Goal: Information Seeking & Learning: Learn about a topic

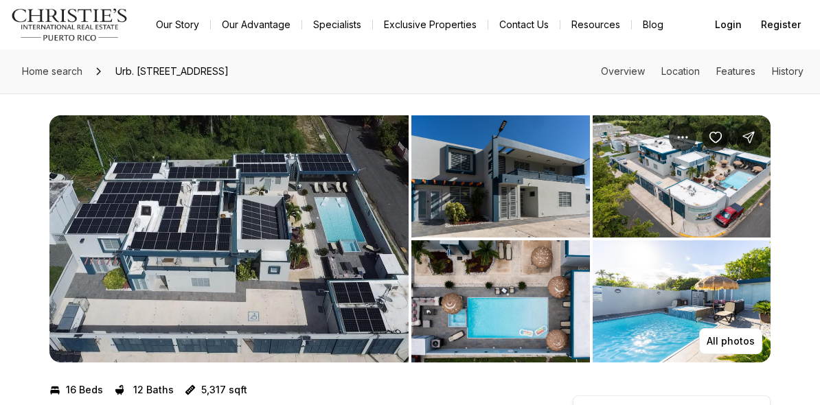
click at [273, 253] on img "View image gallery" at bounding box center [228, 238] width 359 height 247
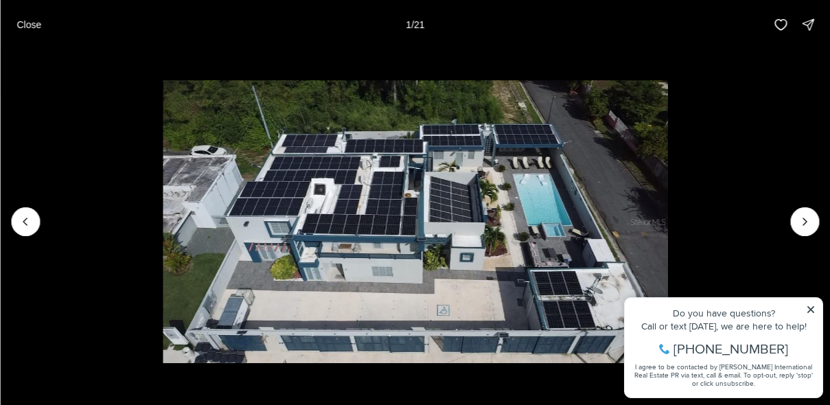
click at [813, 306] on li "1 of 21" at bounding box center [415, 221] width 830 height 345
click at [809, 312] on li "1 of 21" at bounding box center [415, 221] width 830 height 345
click at [812, 308] on li "1 of 21" at bounding box center [415, 221] width 830 height 345
click at [806, 228] on icon "Next slide" at bounding box center [805, 222] width 14 height 14
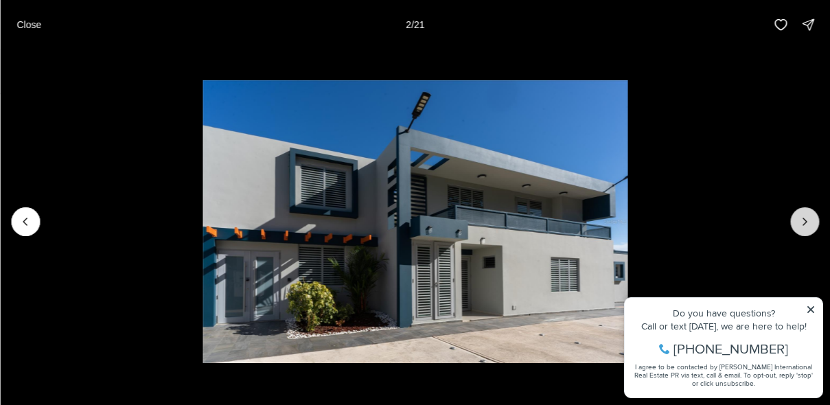
click at [806, 229] on button "Next slide" at bounding box center [805, 221] width 29 height 29
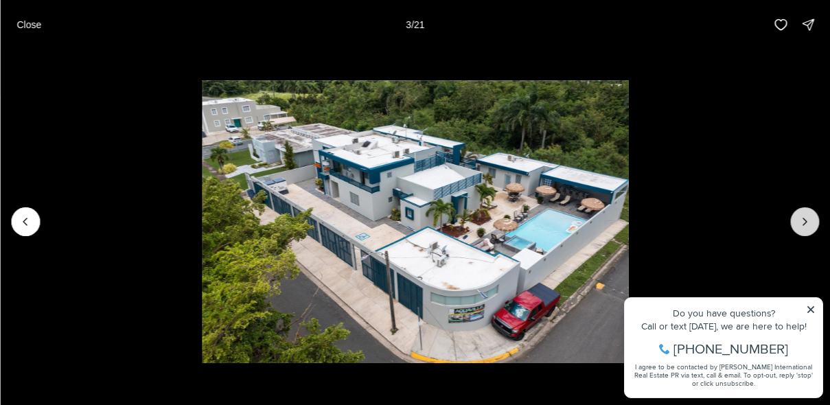
click at [806, 227] on icon "Next slide" at bounding box center [805, 222] width 14 height 14
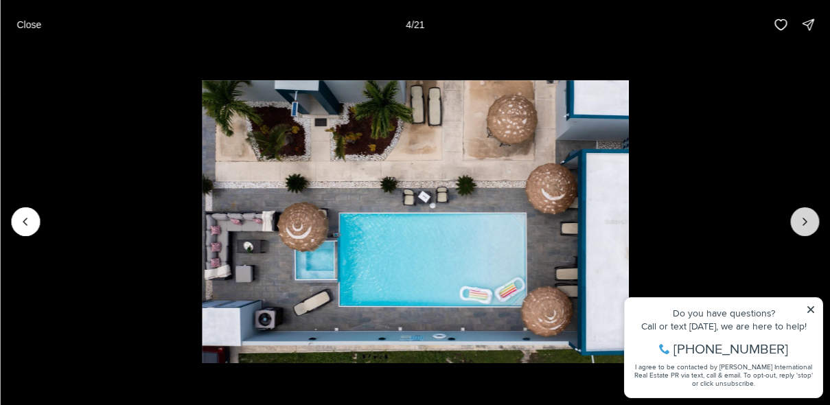
click at [806, 227] on icon "Next slide" at bounding box center [805, 222] width 14 height 14
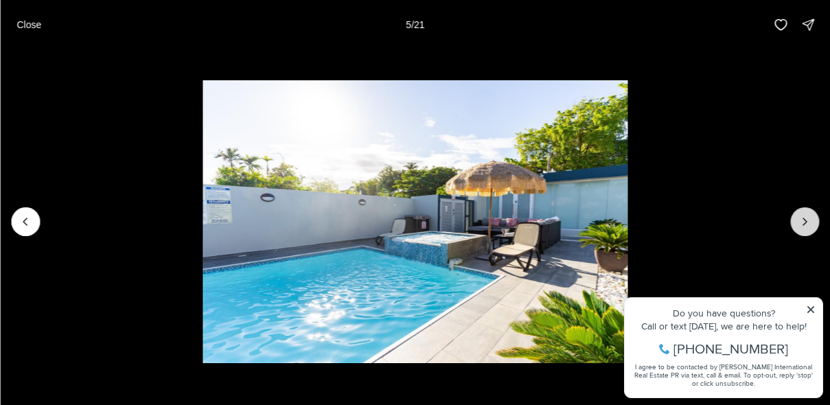
click at [806, 227] on icon "Next slide" at bounding box center [805, 222] width 14 height 14
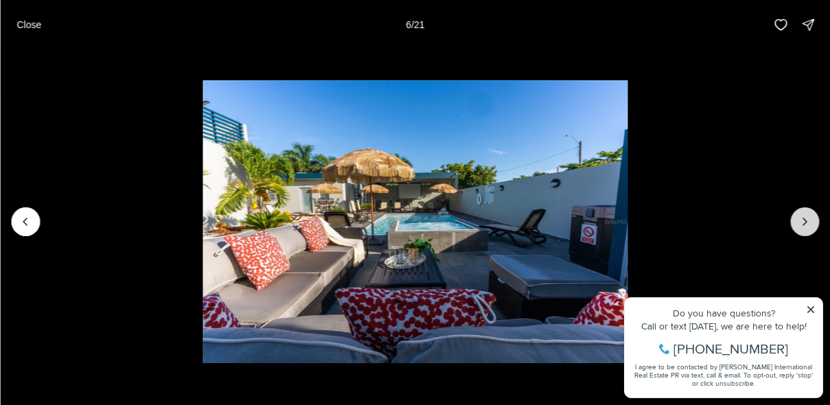
click at [806, 227] on icon "Next slide" at bounding box center [805, 222] width 14 height 14
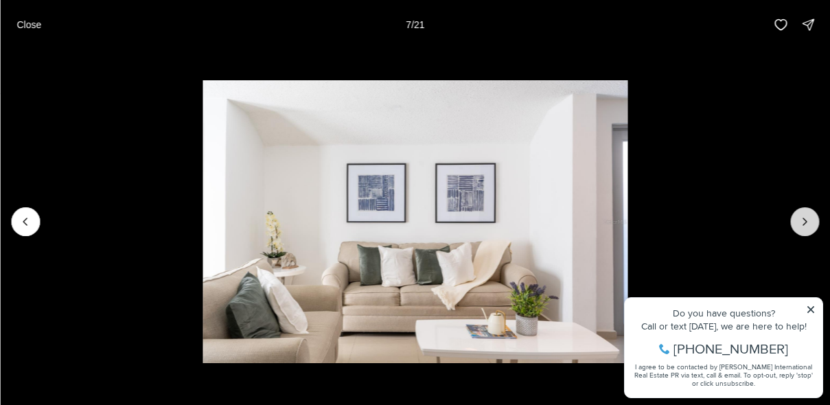
click at [806, 227] on icon "Next slide" at bounding box center [805, 222] width 14 height 14
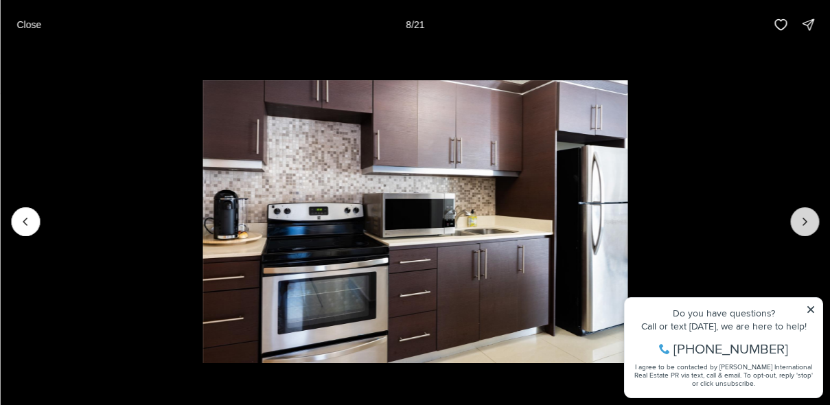
click at [806, 220] on icon "Next slide" at bounding box center [805, 222] width 14 height 14
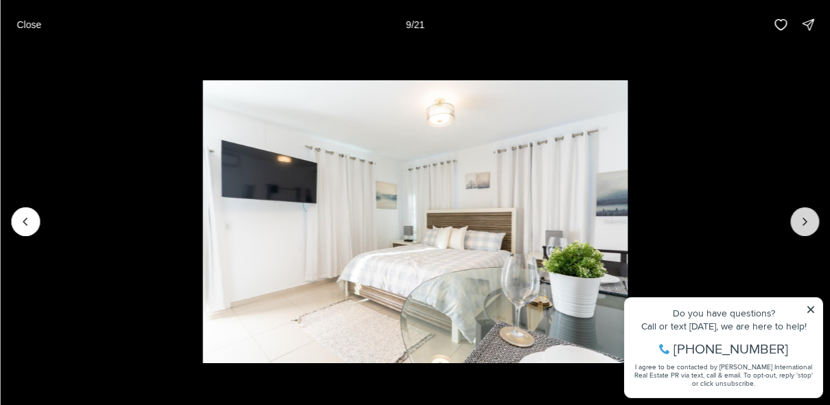
click at [806, 220] on icon "Next slide" at bounding box center [805, 222] width 14 height 14
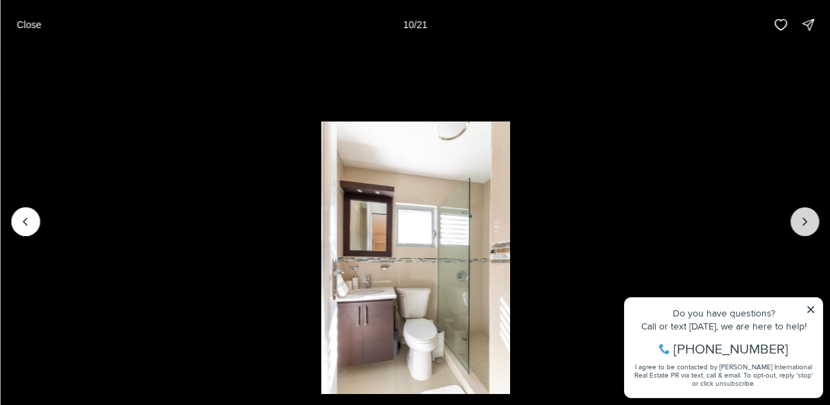
click at [806, 220] on icon "Next slide" at bounding box center [805, 222] width 14 height 14
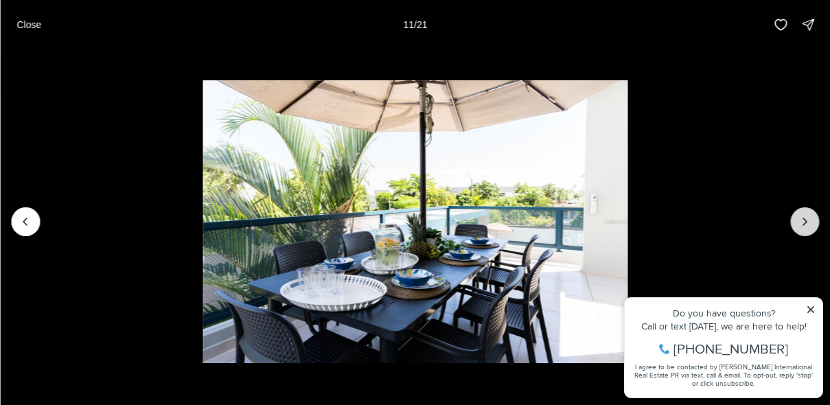
click at [806, 220] on icon "Next slide" at bounding box center [805, 222] width 14 height 14
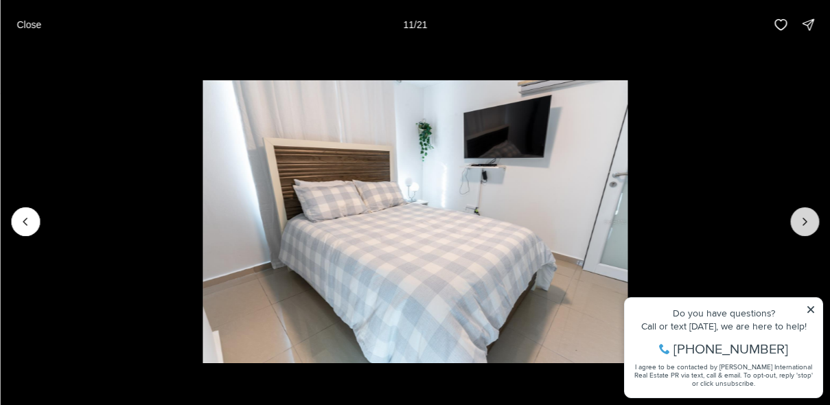
click at [806, 220] on icon "Next slide" at bounding box center [805, 222] width 14 height 14
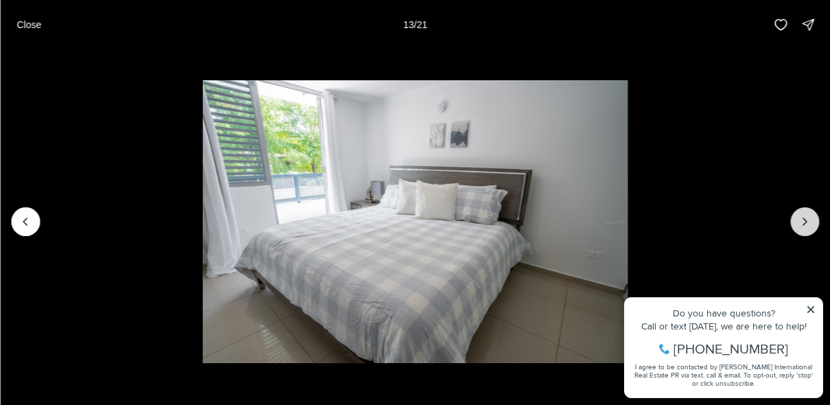
click at [806, 220] on icon "Next slide" at bounding box center [805, 222] width 14 height 14
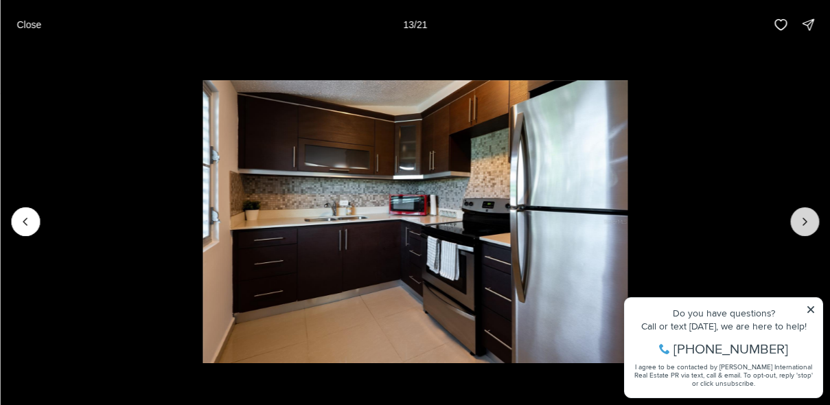
click at [806, 220] on icon "Next slide" at bounding box center [805, 222] width 14 height 14
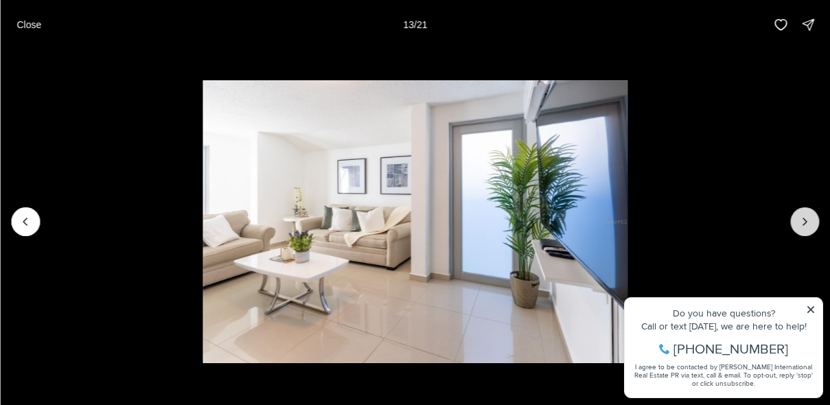
click at [806, 220] on icon "Next slide" at bounding box center [805, 222] width 14 height 14
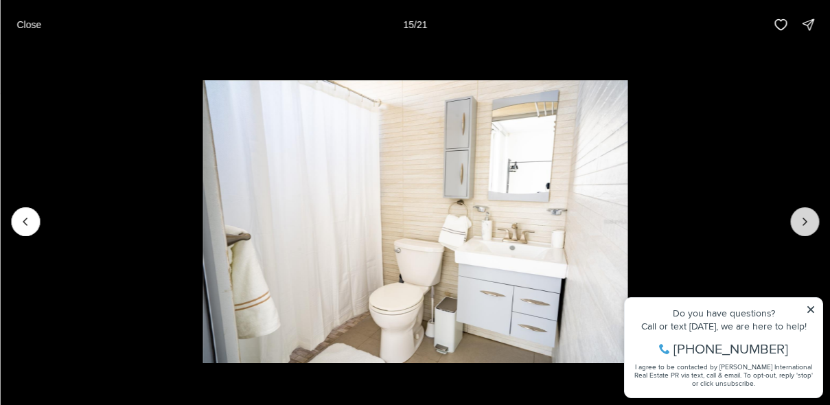
click at [806, 220] on icon "Next slide" at bounding box center [805, 222] width 14 height 14
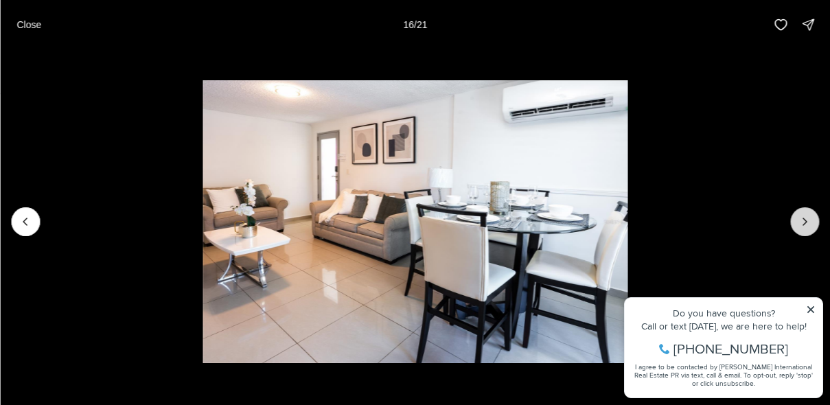
click at [806, 220] on icon "Next slide" at bounding box center [805, 222] width 14 height 14
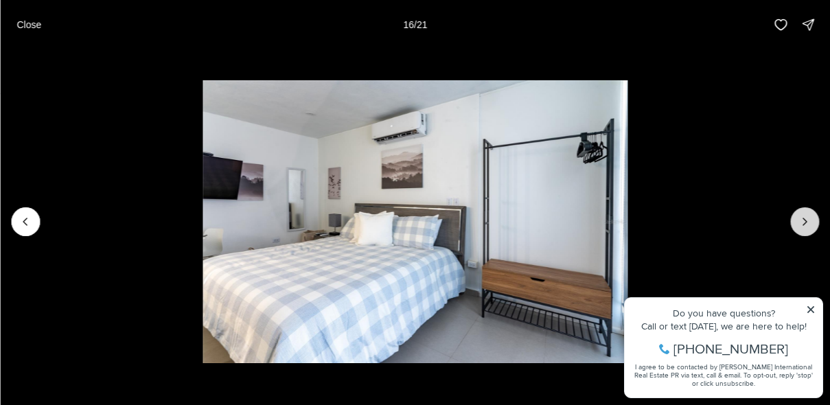
click at [806, 220] on icon "Next slide" at bounding box center [805, 222] width 14 height 14
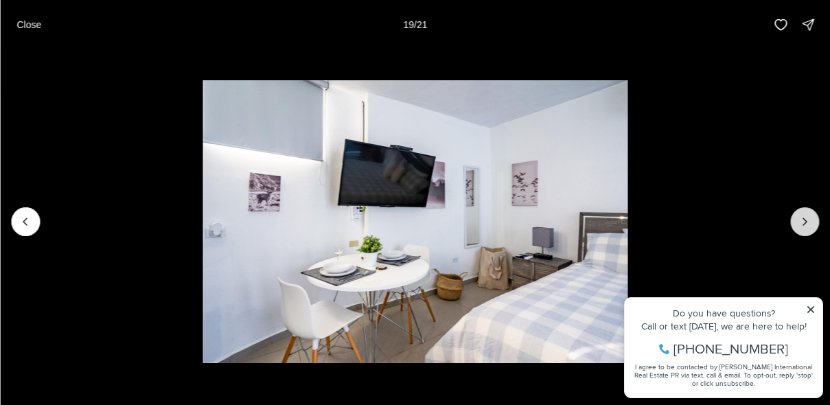
click at [806, 220] on icon "Next slide" at bounding box center [805, 222] width 14 height 14
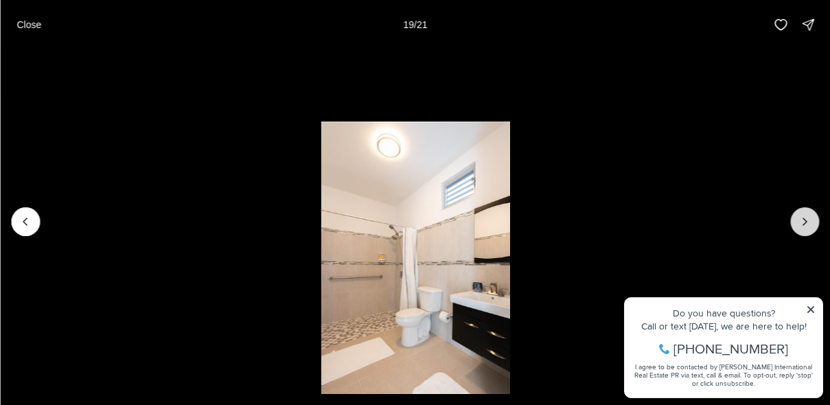
click at [806, 220] on icon "Next slide" at bounding box center [805, 222] width 14 height 14
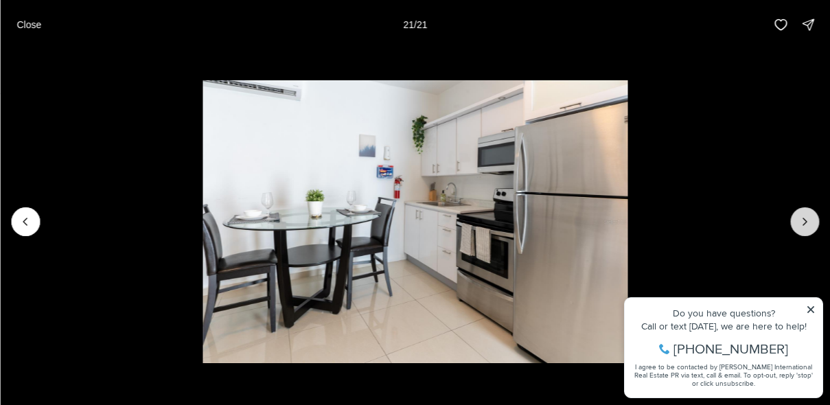
click at [806, 220] on div at bounding box center [805, 221] width 29 height 29
click at [807, 220] on div at bounding box center [805, 221] width 29 height 29
click at [812, 307] on li "21 of 21" at bounding box center [415, 221] width 830 height 345
click at [810, 309] on li "21 of 21" at bounding box center [415, 221] width 830 height 345
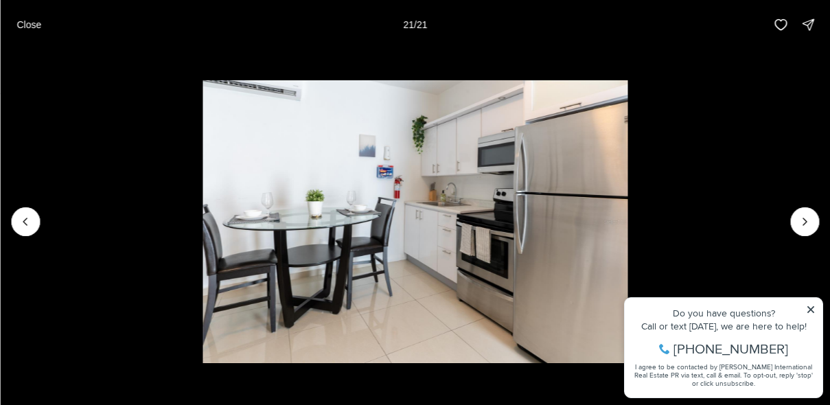
click at [808, 306] on li "21 of 21" at bounding box center [415, 221] width 830 height 345
click at [810, 305] on li "21 of 21" at bounding box center [415, 221] width 830 height 345
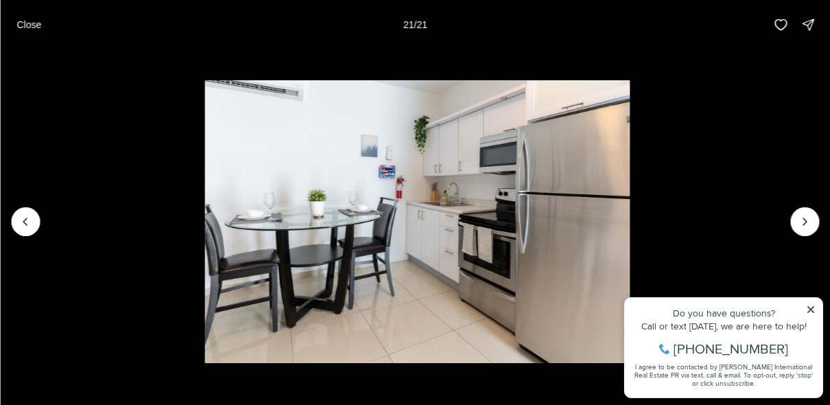
click at [814, 302] on li "21 of 21" at bounding box center [417, 221] width 830 height 345
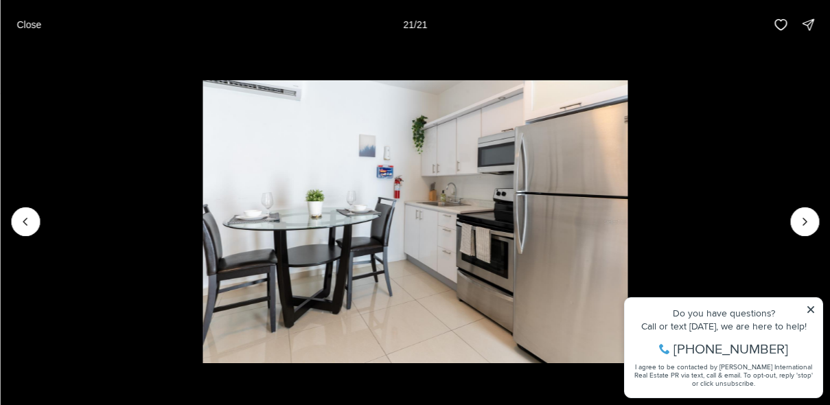
drag, startPoint x: 806, startPoint y: 221, endPoint x: 797, endPoint y: 225, distance: 9.6
click at [806, 221] on div at bounding box center [805, 221] width 29 height 29
click at [18, 25] on p "Close" at bounding box center [28, 24] width 25 height 11
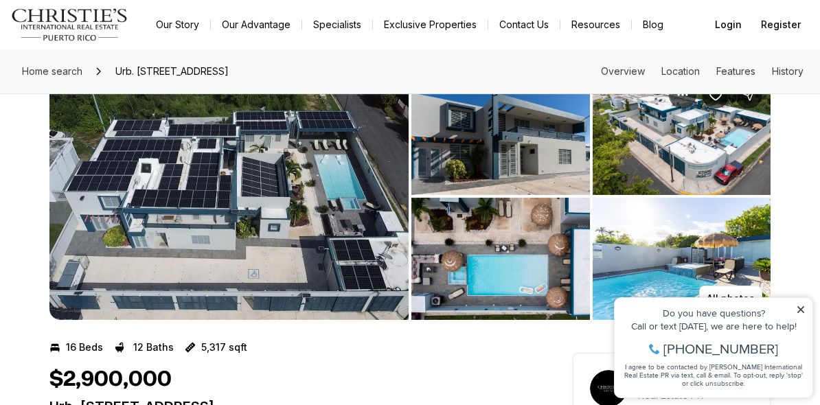
scroll to position [73, 0]
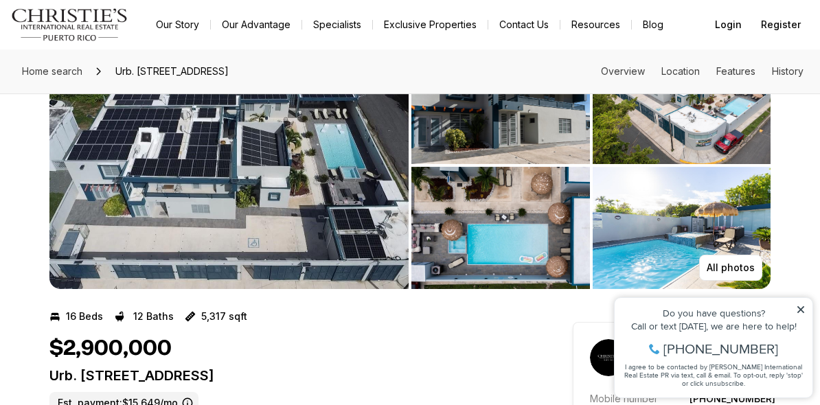
click at [144, 229] on img "View image gallery" at bounding box center [228, 165] width 359 height 247
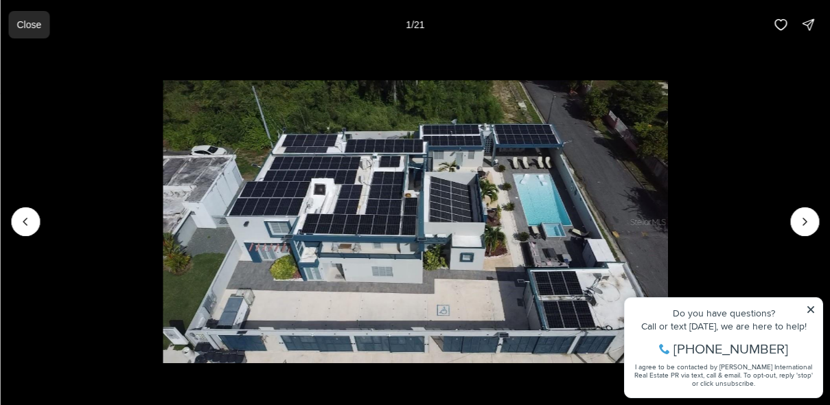
click at [26, 31] on button "Close" at bounding box center [28, 24] width 41 height 27
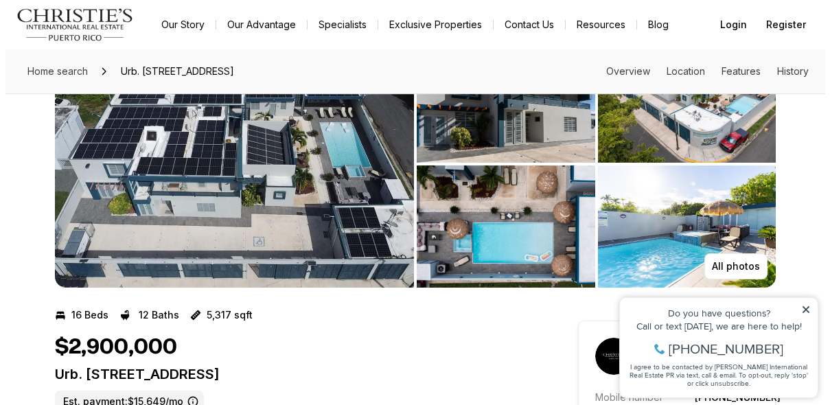
scroll to position [5, 0]
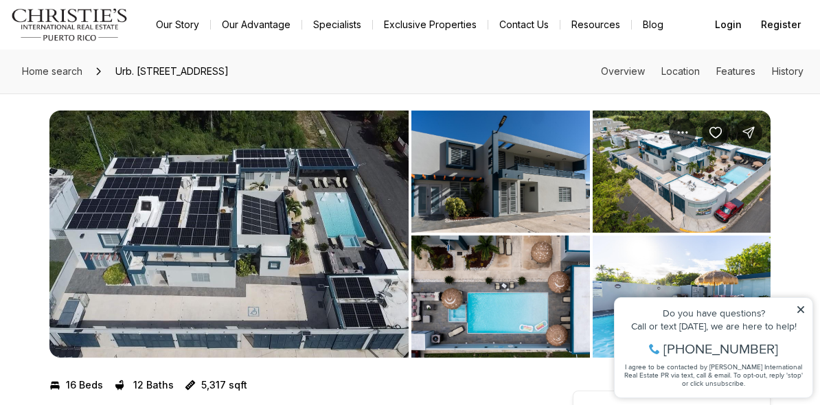
click at [657, 209] on img "View image gallery" at bounding box center [682, 172] width 179 height 122
